Goal: Task Accomplishment & Management: Complete application form

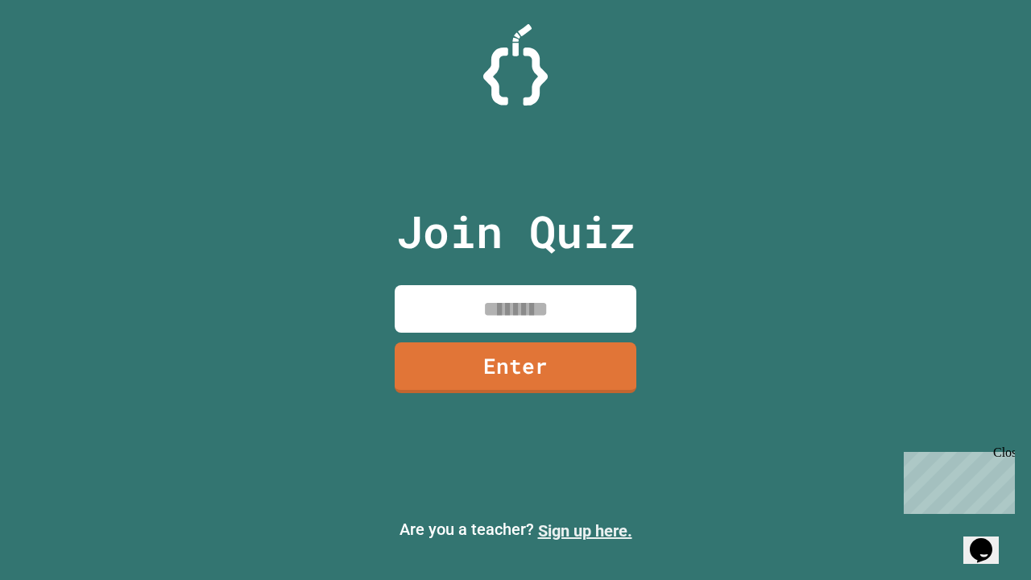
click at [585, 531] on link "Sign up here." at bounding box center [585, 530] width 94 height 19
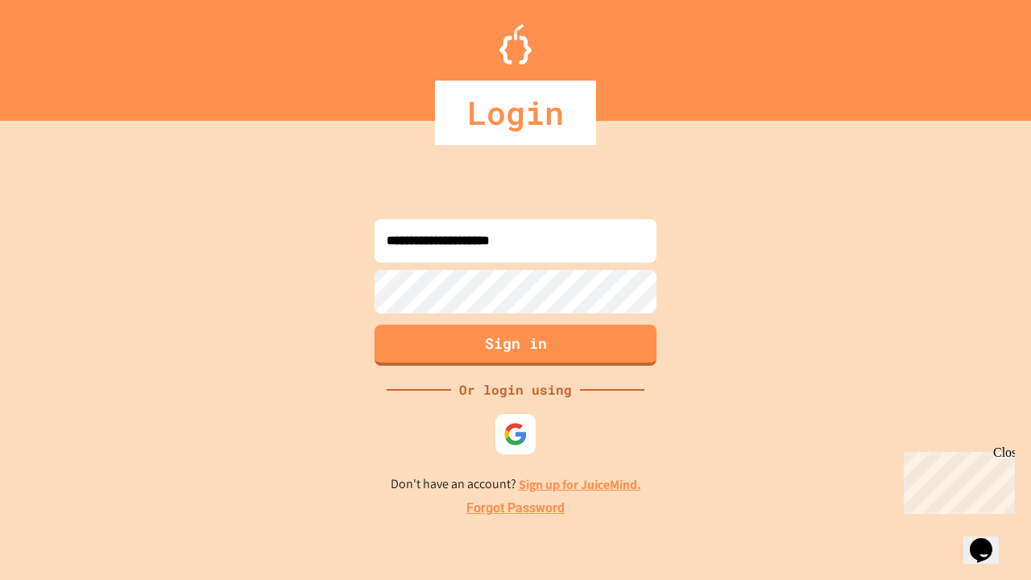
type input "**********"
